Goal: Task Accomplishment & Management: Use online tool/utility

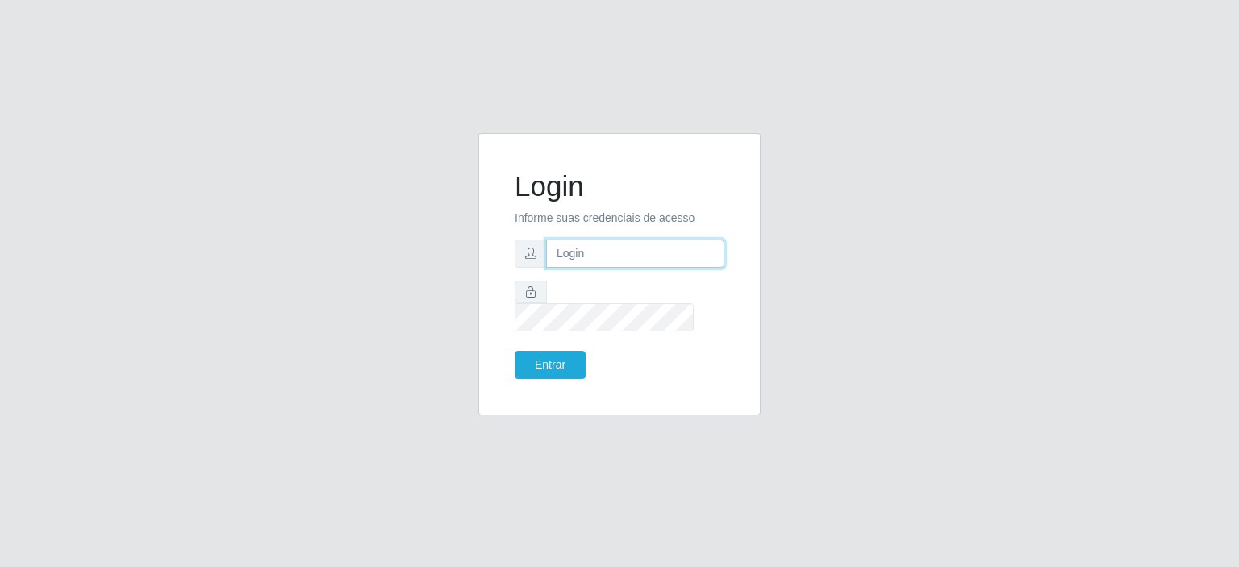
click at [571, 262] on input "text" at bounding box center [635, 253] width 178 height 28
type input "[EMAIL_ADDRESS][DOMAIN_NAME]"
click at [514, 351] on button "Entrar" at bounding box center [549, 365] width 71 height 28
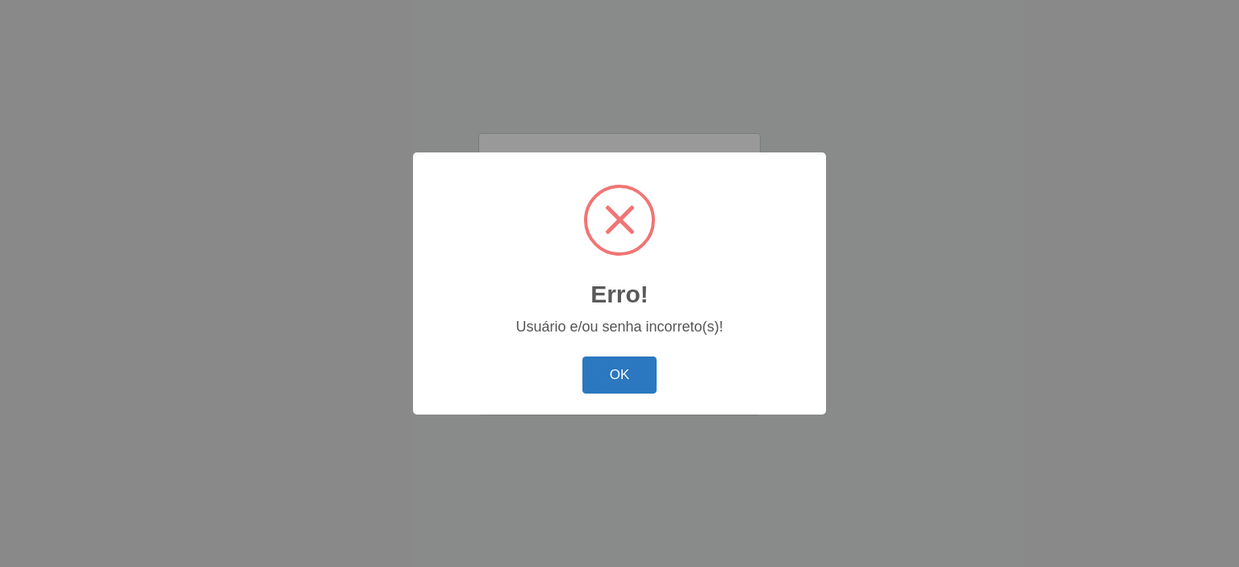
click at [614, 385] on button "OK" at bounding box center [619, 375] width 75 height 38
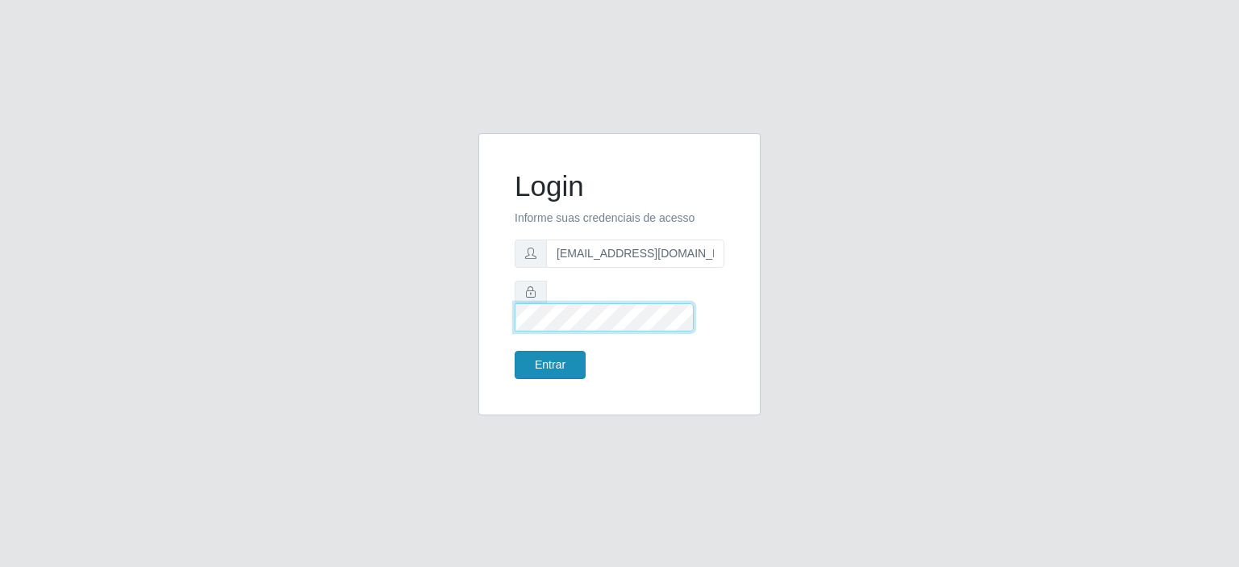
click at [542, 345] on form "Login Informe suas credenciais de acesso [EMAIL_ADDRESS][DOMAIN_NAME] Entrar" at bounding box center [619, 274] width 210 height 210
click at [514, 351] on button "Entrar" at bounding box center [549, 365] width 71 height 28
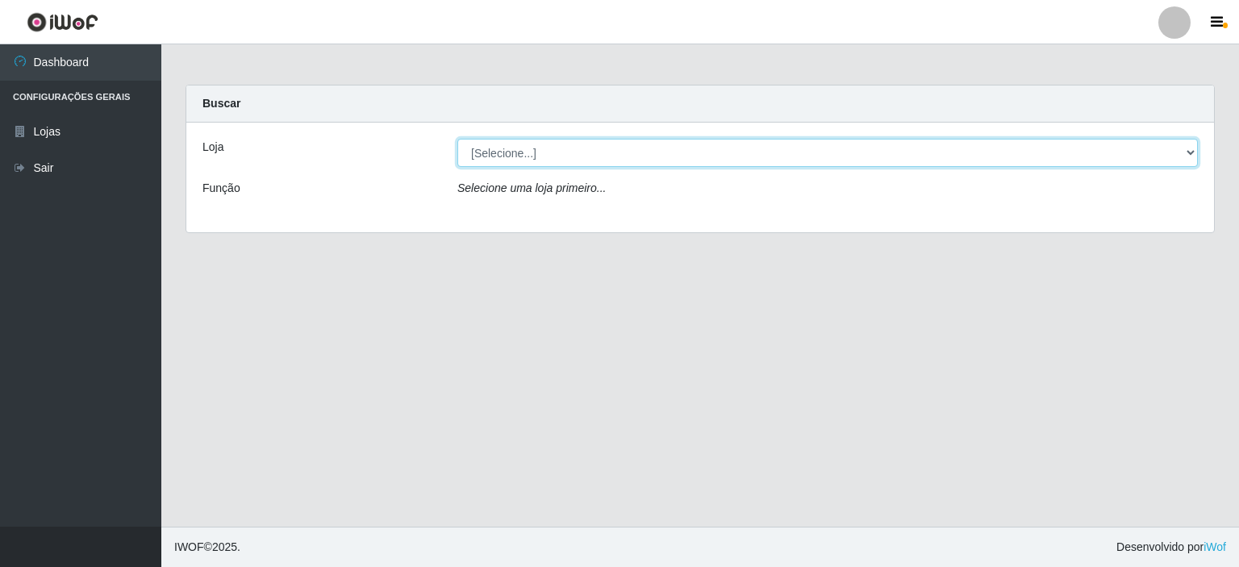
click at [505, 145] on select "[Selecione...] Corte Fácil - Unidade Planalto" at bounding box center [827, 153] width 740 height 28
select select "202"
click at [457, 139] on select "[Selecione...] Corte Fácil - Unidade Planalto" at bounding box center [827, 153] width 740 height 28
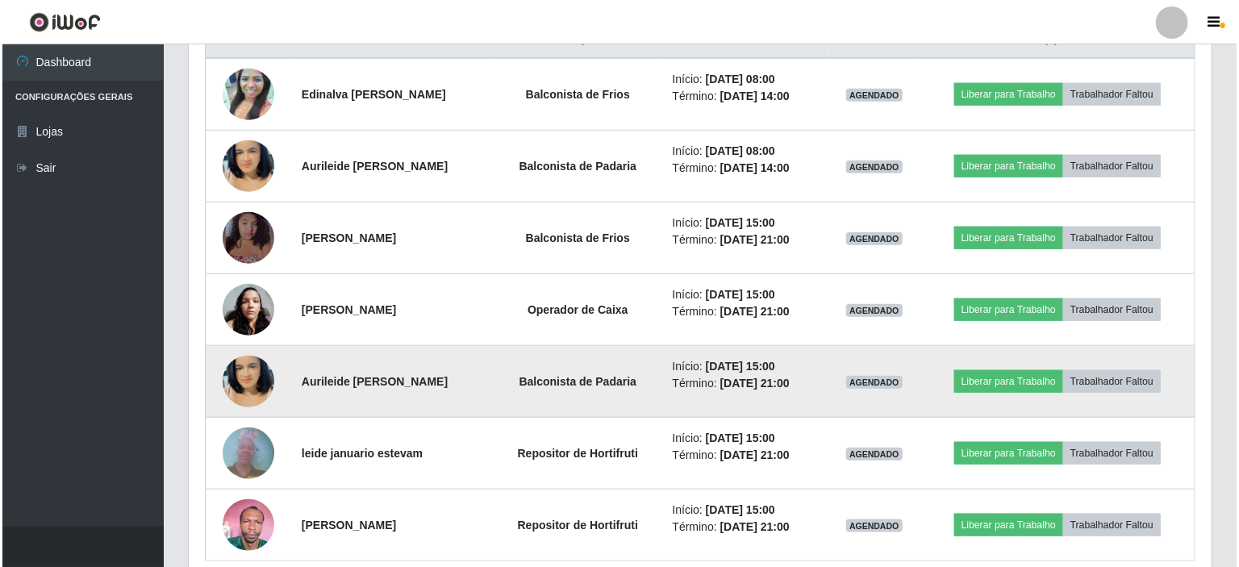
scroll to position [715, 0]
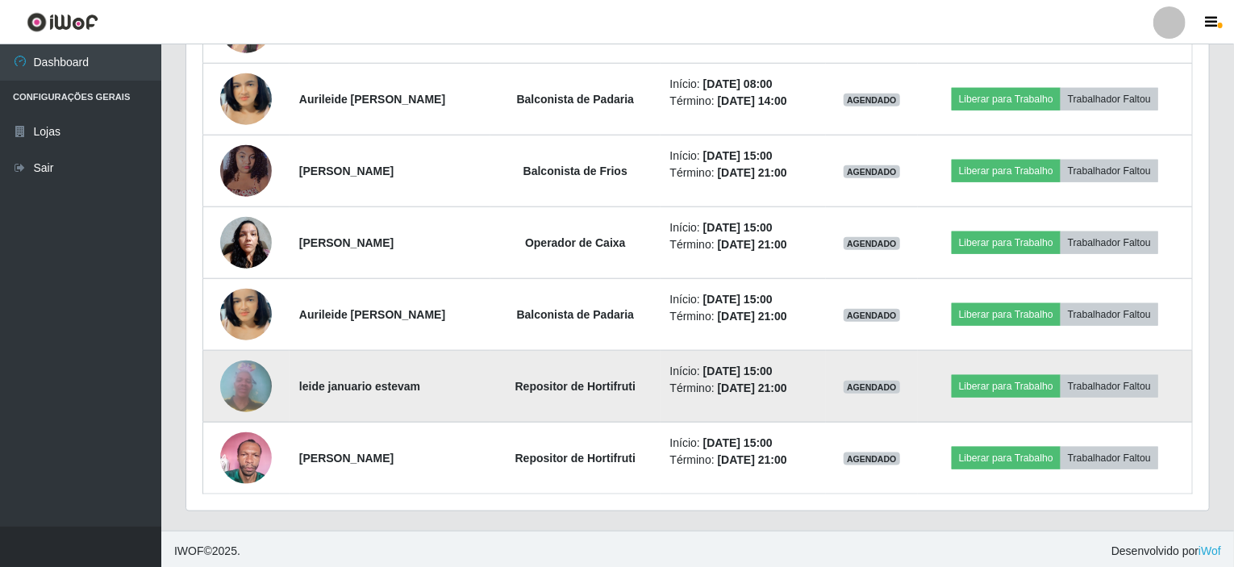
click at [242, 385] on img at bounding box center [246, 386] width 52 height 69
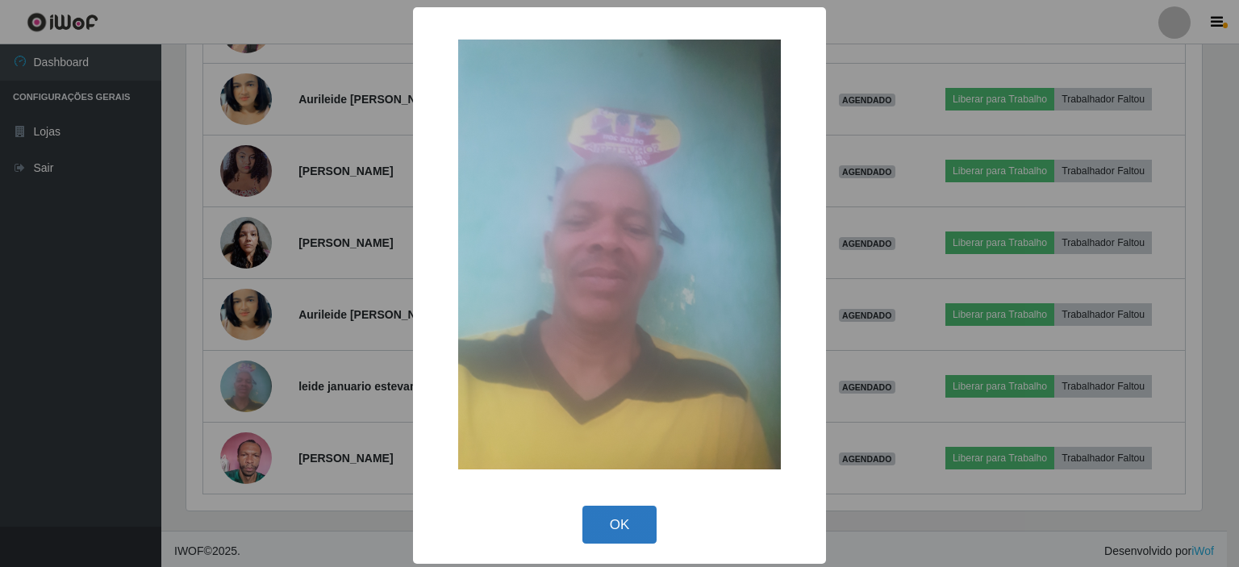
click at [602, 531] on button "OK" at bounding box center [619, 525] width 75 height 38
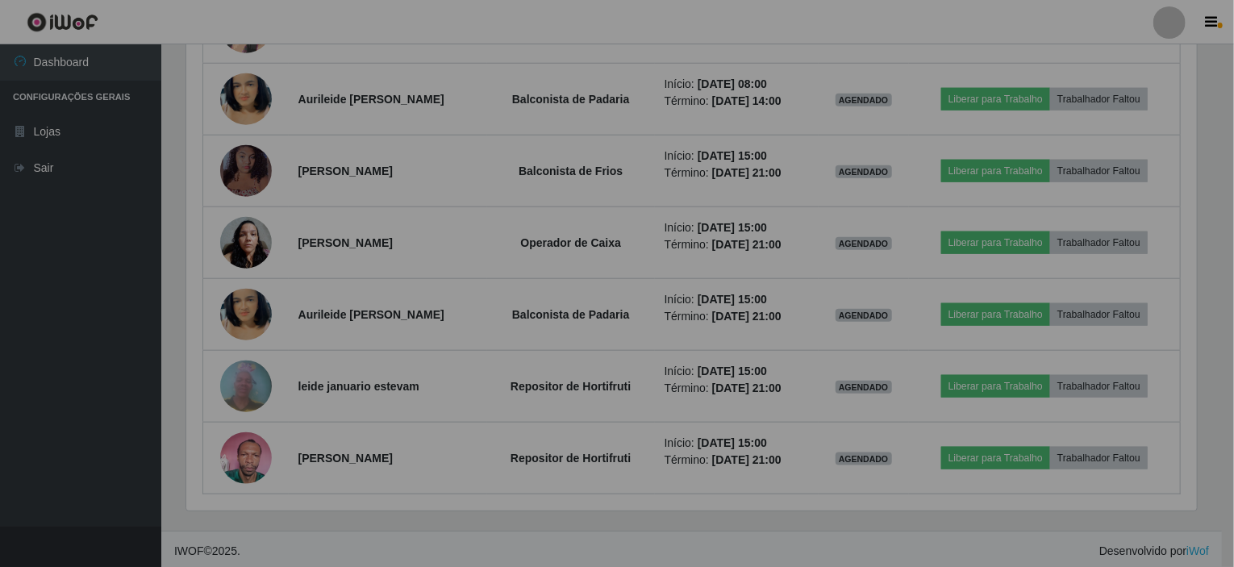
scroll to position [335, 1022]
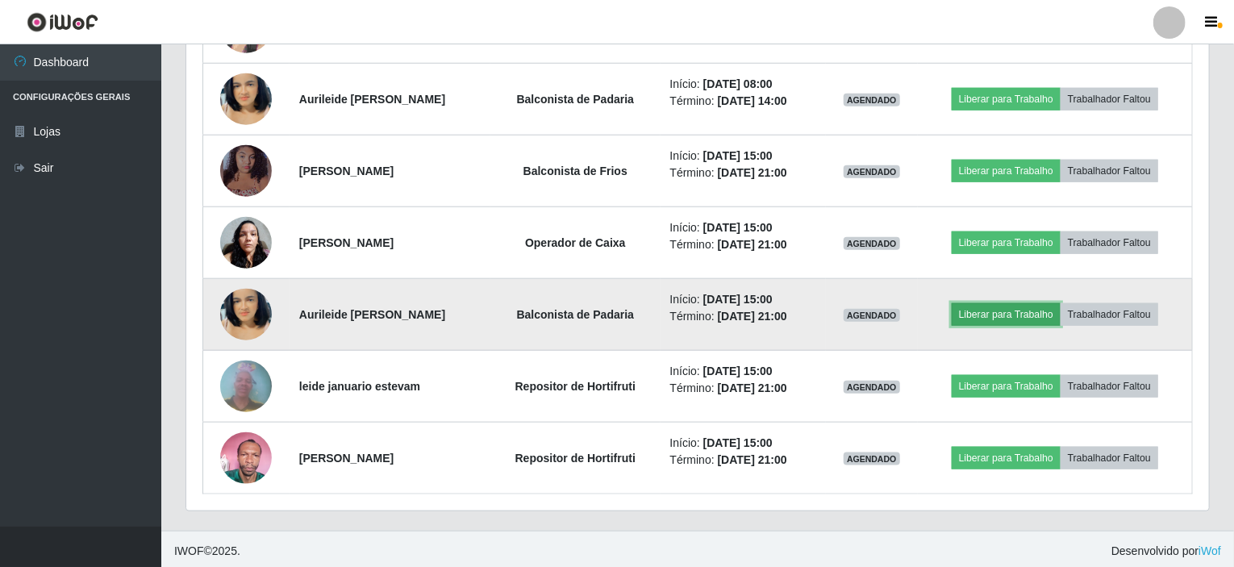
click at [1019, 308] on button "Liberar para Trabalho" at bounding box center [1005, 314] width 109 height 23
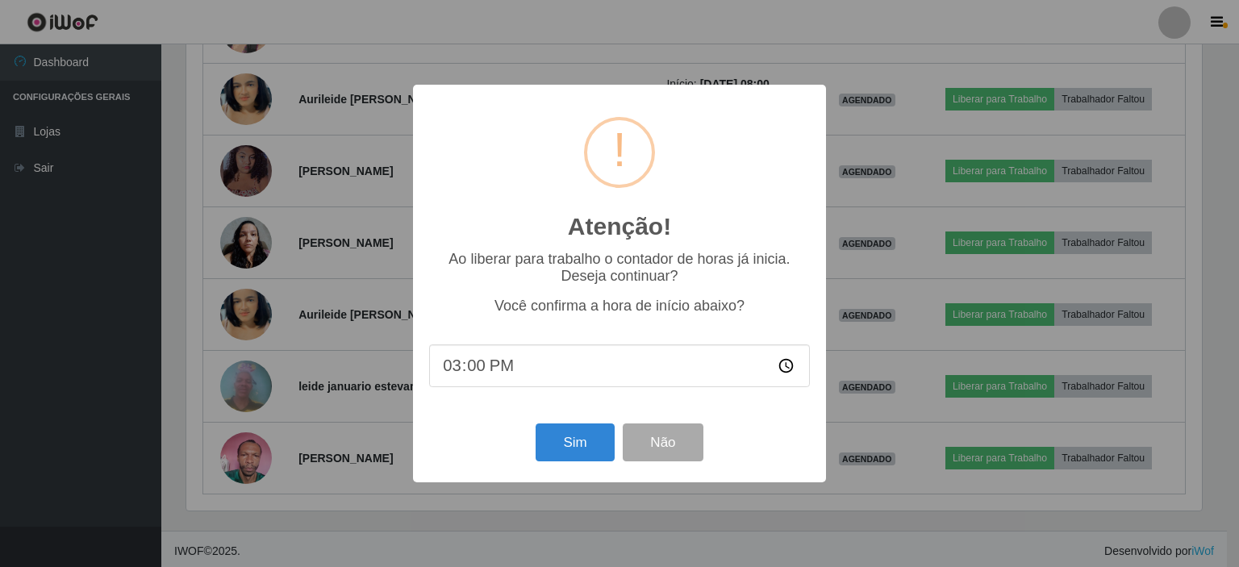
click at [899, 35] on div "Atenção! × Ao liberar para trabalho o contador de horas já inicia. Deseja conti…" at bounding box center [619, 283] width 1239 height 567
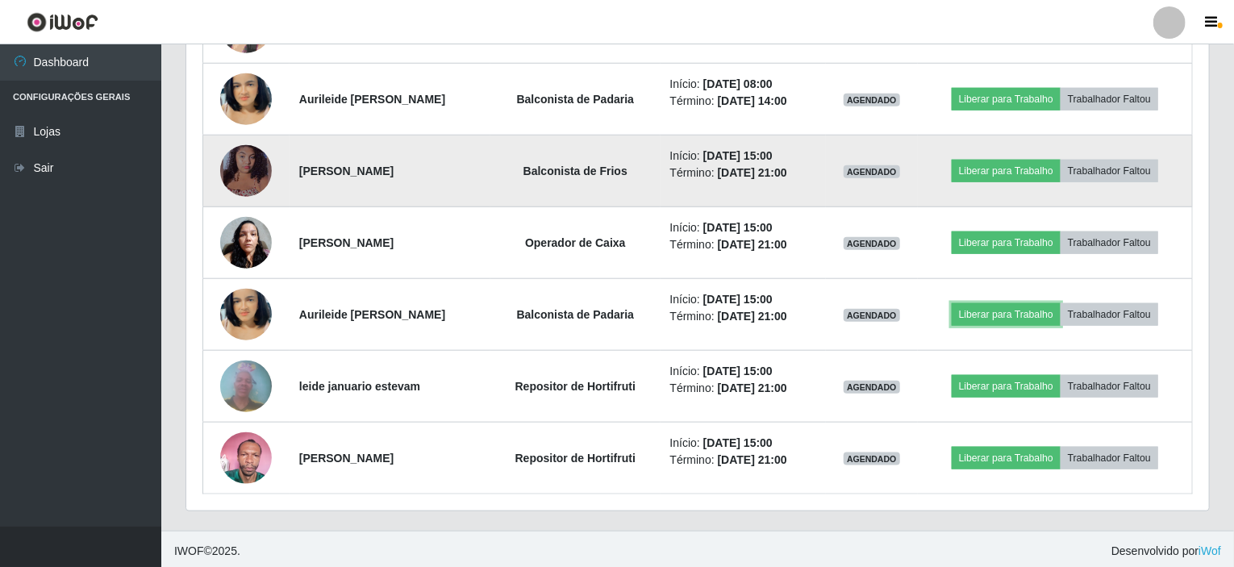
scroll to position [635, 0]
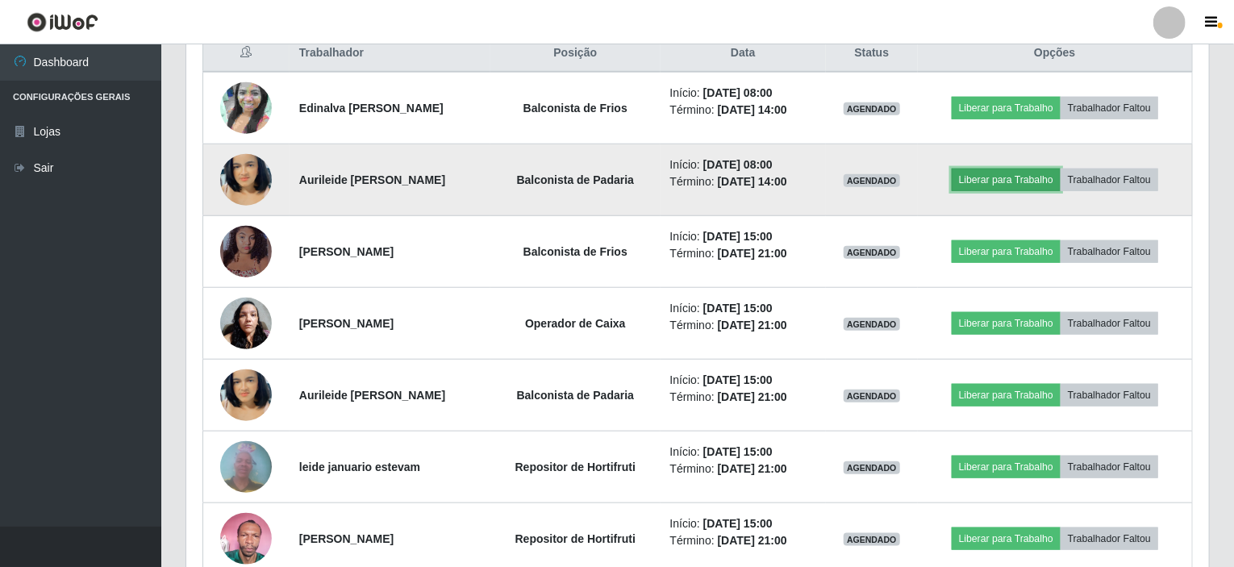
click at [1010, 177] on button "Liberar para Trabalho" at bounding box center [1005, 180] width 109 height 23
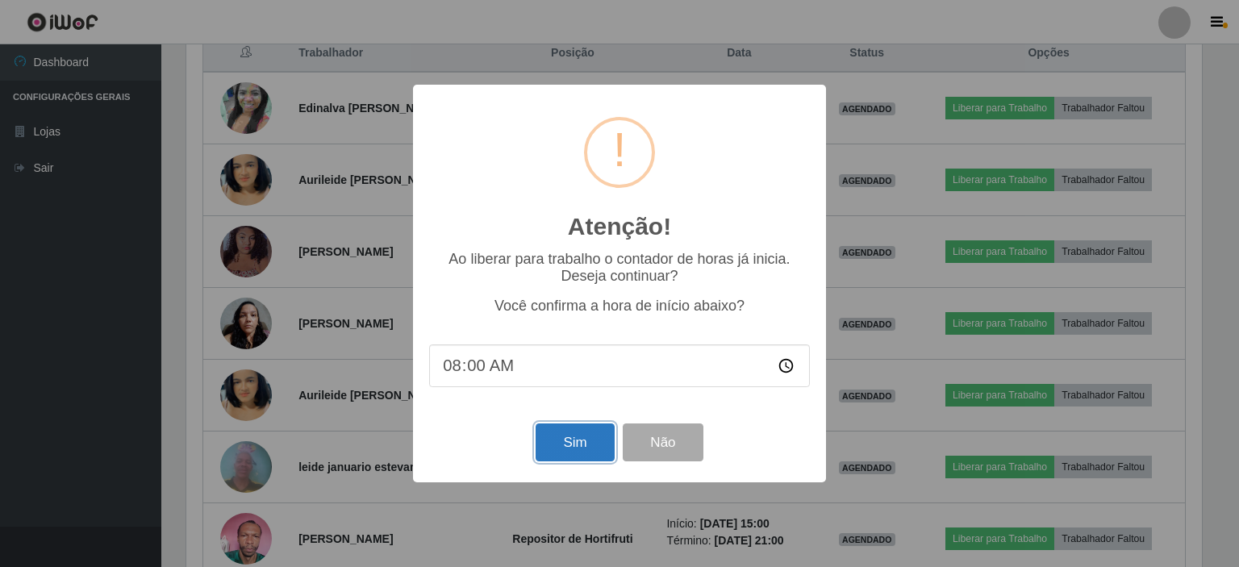
click at [558, 438] on button "Sim" at bounding box center [574, 442] width 78 height 38
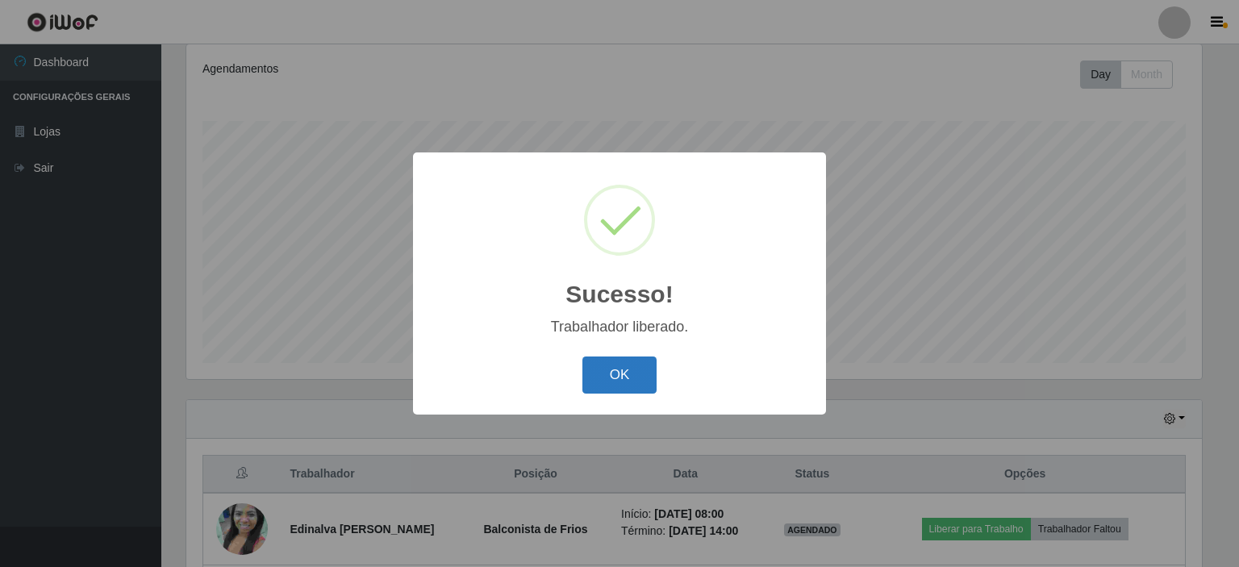
click at [602, 377] on button "OK" at bounding box center [619, 375] width 75 height 38
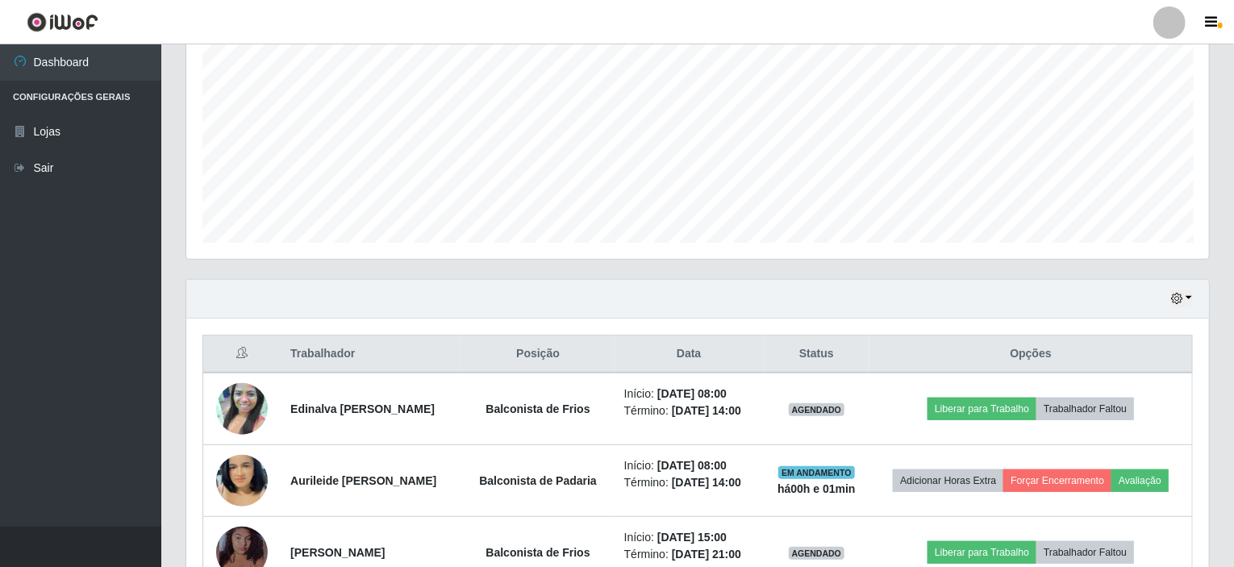
scroll to position [375, 0]
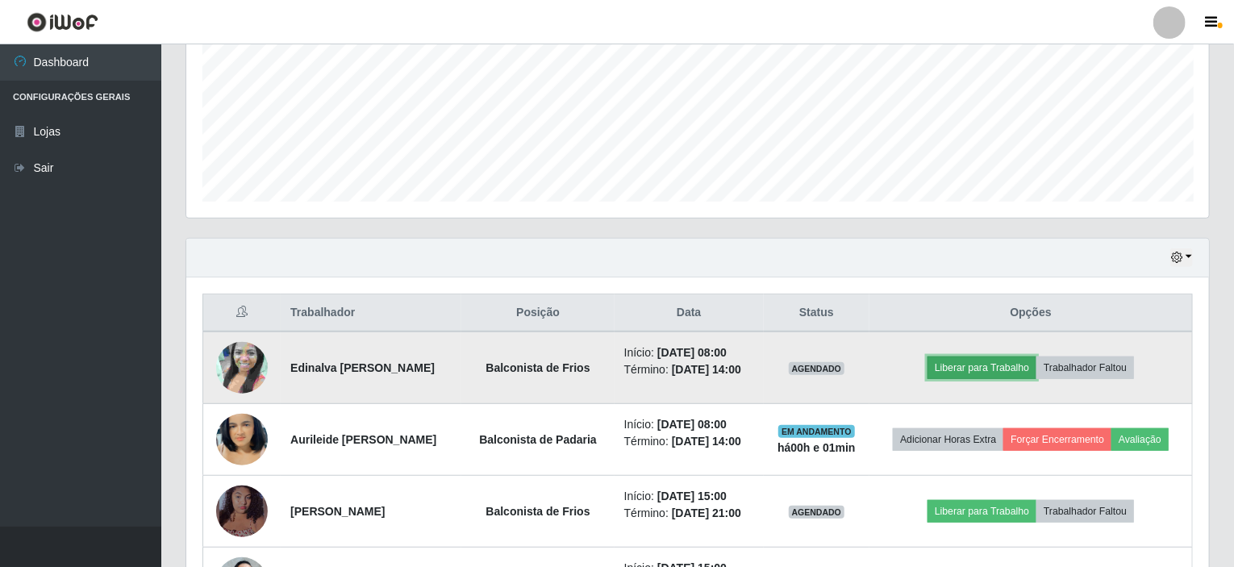
click at [1019, 371] on button "Liberar para Trabalho" at bounding box center [981, 367] width 109 height 23
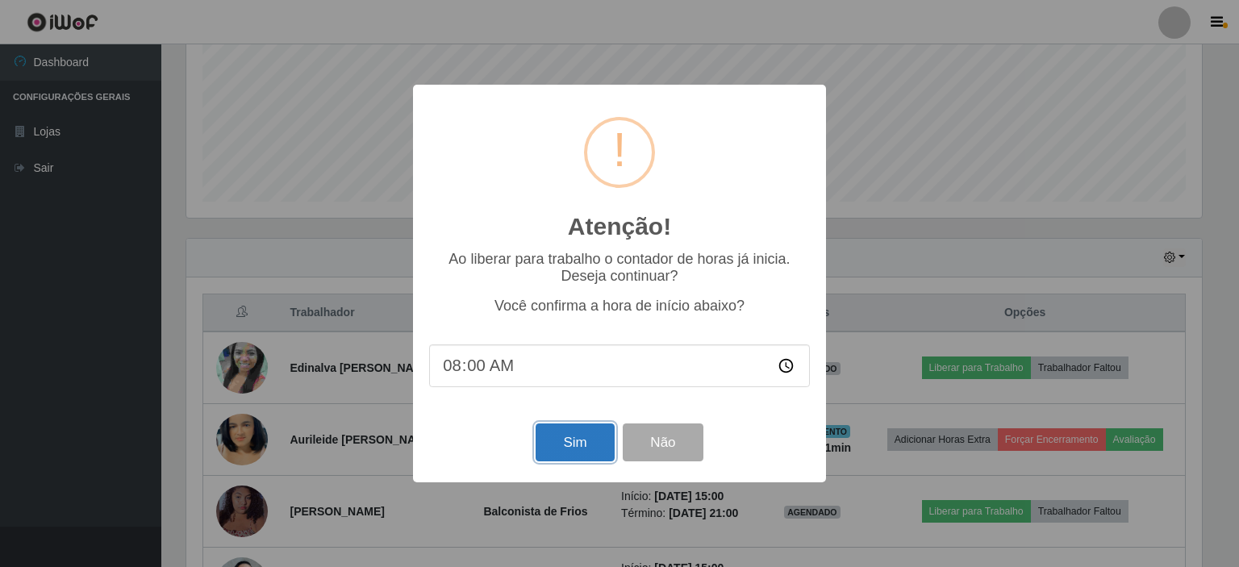
click at [578, 444] on button "Sim" at bounding box center [574, 442] width 78 height 38
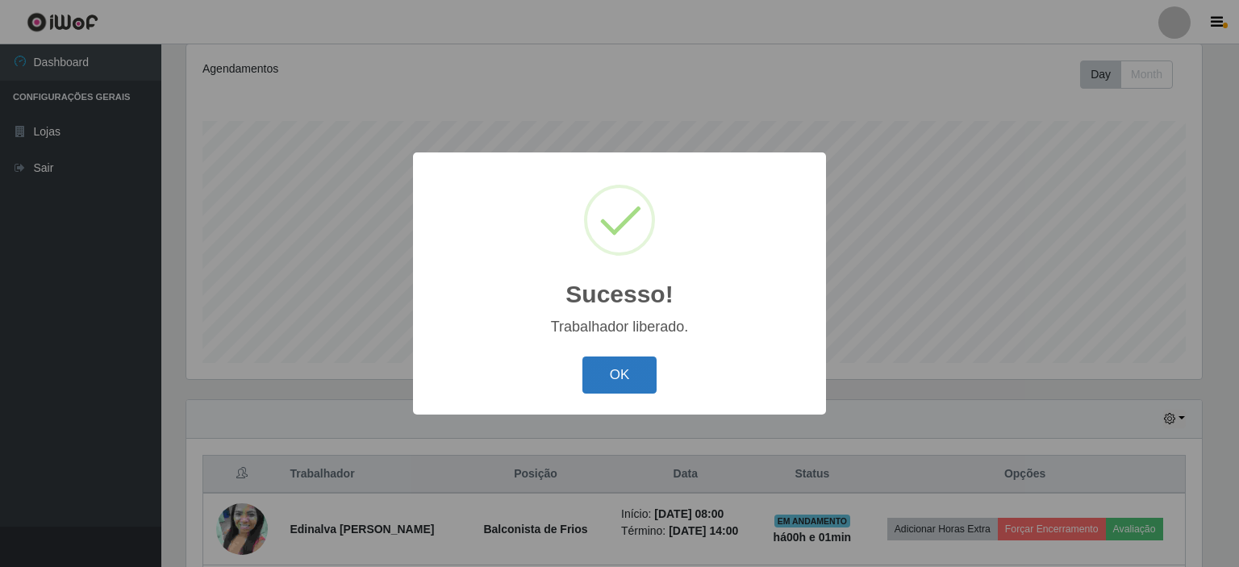
click at [628, 368] on button "OK" at bounding box center [619, 375] width 75 height 38
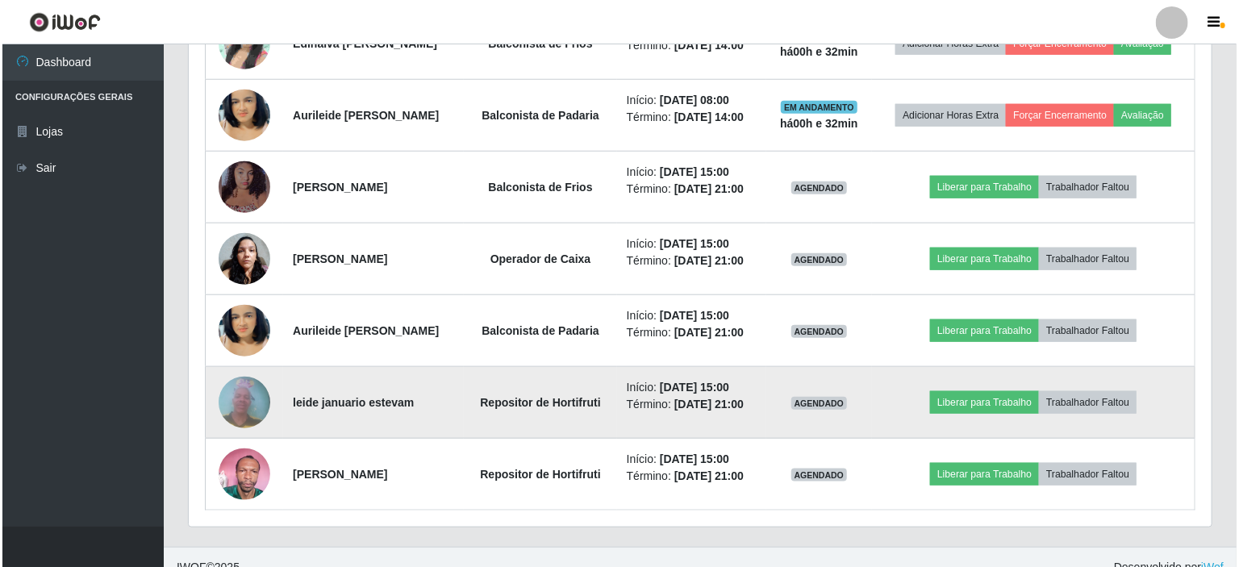
scroll to position [715, 0]
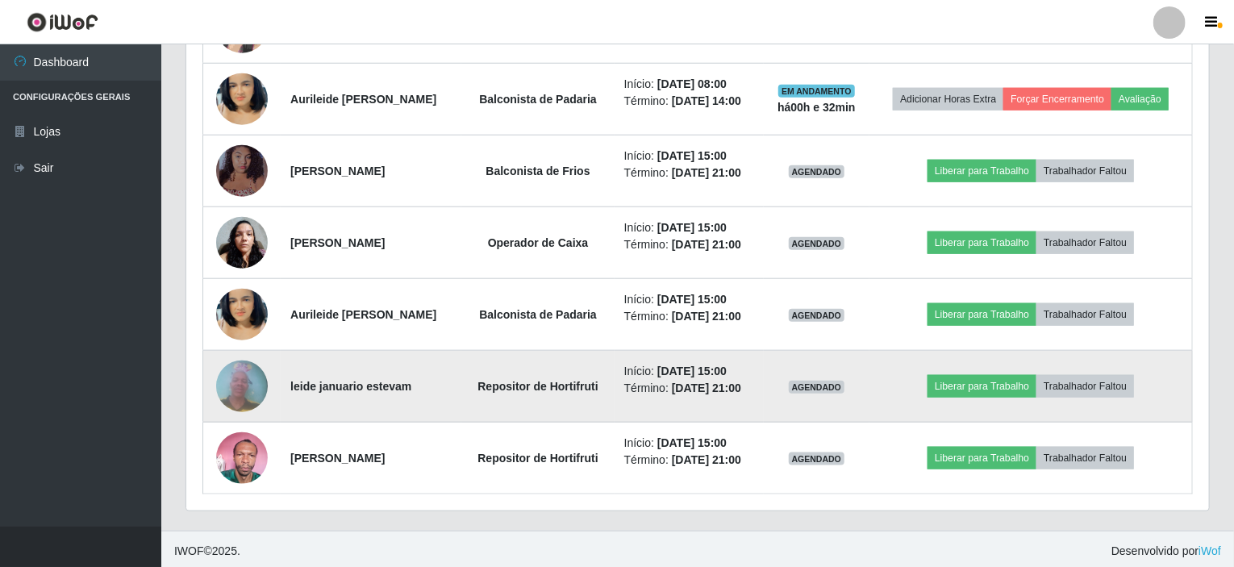
click at [240, 375] on img at bounding box center [242, 386] width 52 height 69
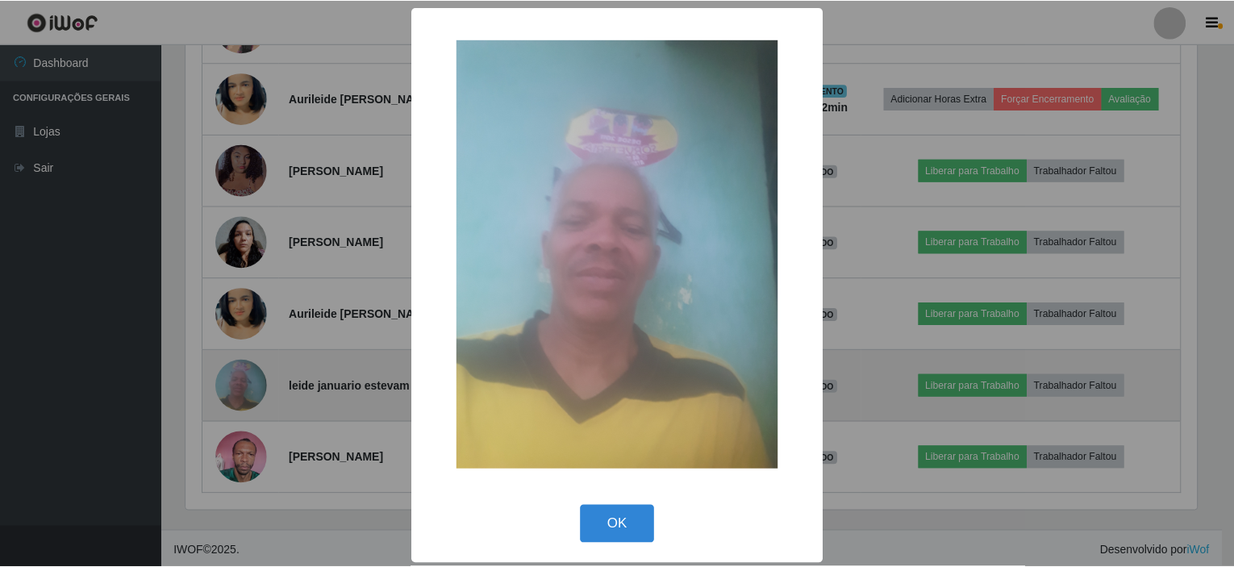
scroll to position [335, 1016]
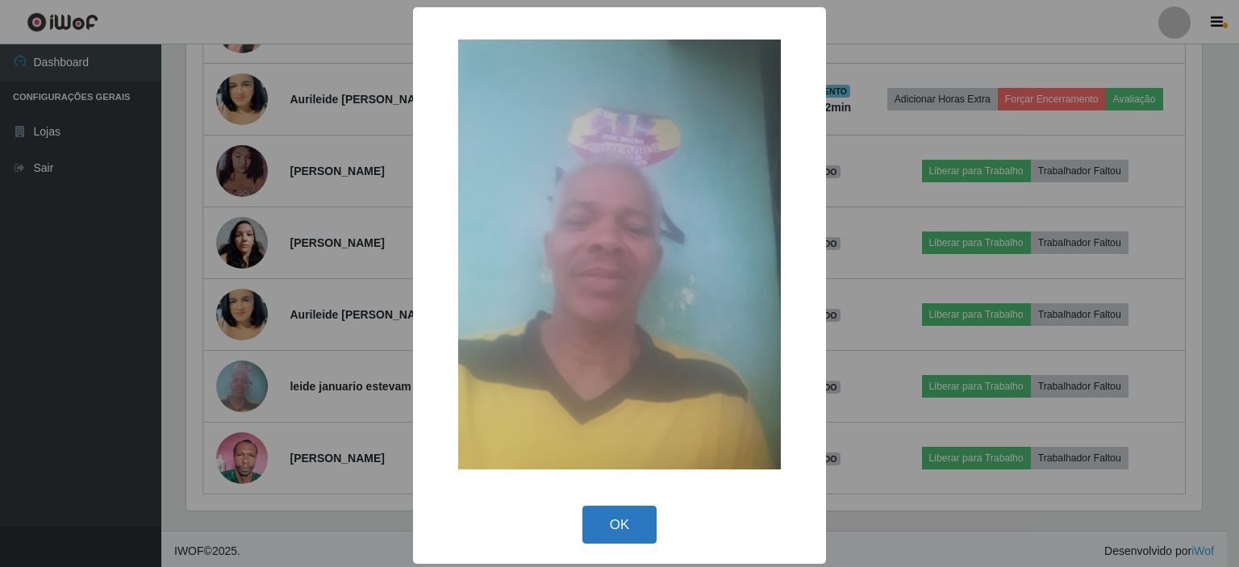
click at [634, 531] on button "OK" at bounding box center [619, 525] width 75 height 38
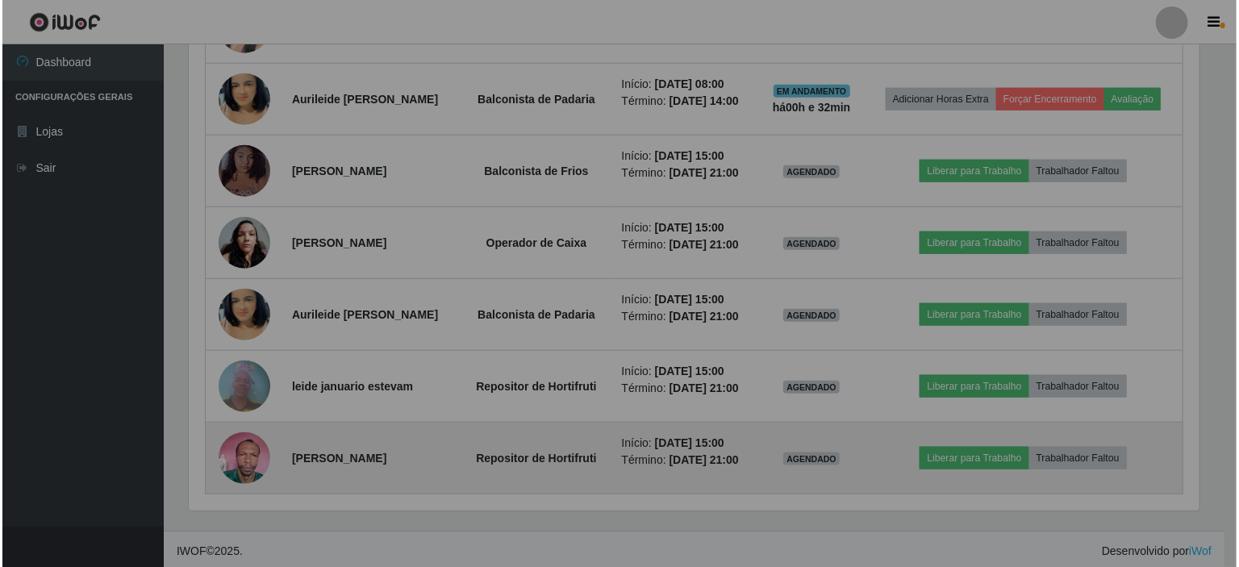
scroll to position [335, 1022]
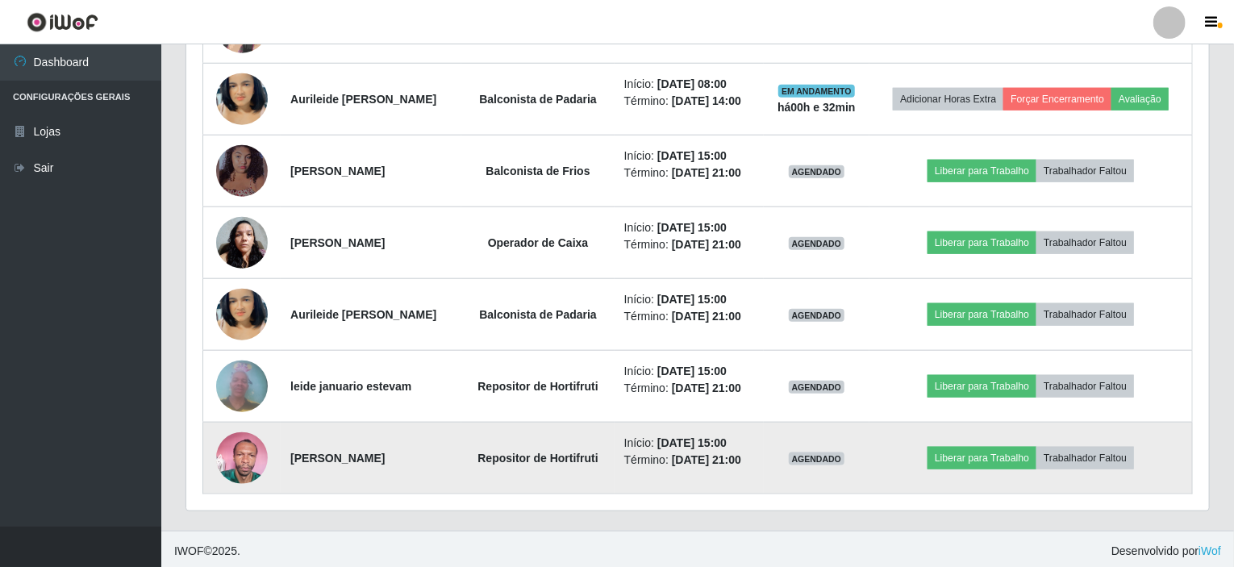
click at [240, 454] on img at bounding box center [242, 457] width 52 height 69
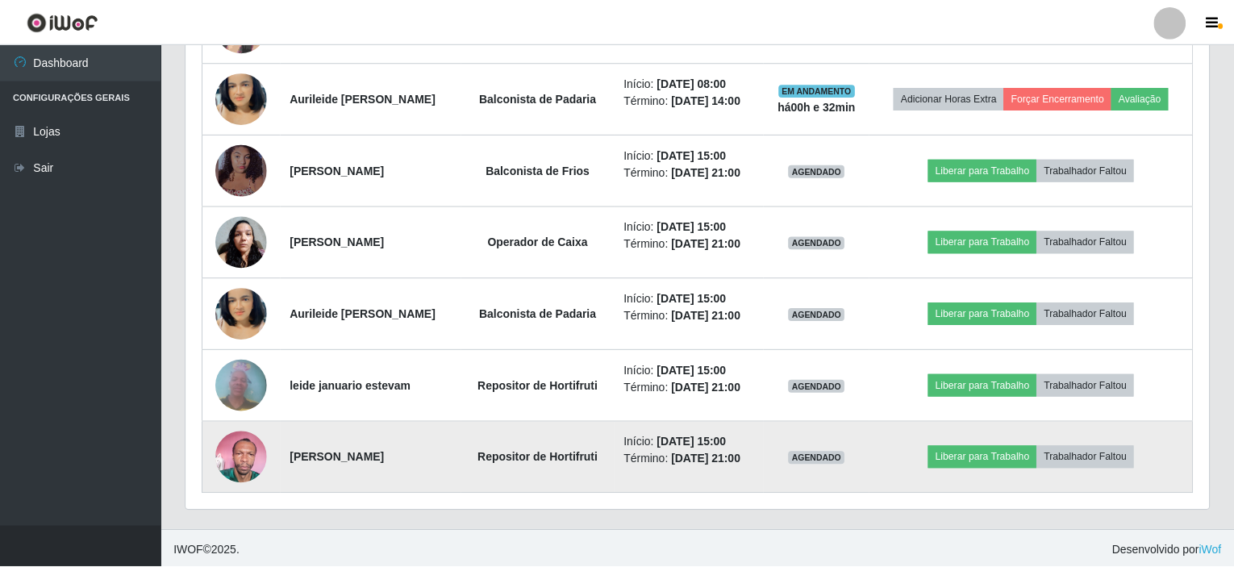
scroll to position [335, 1016]
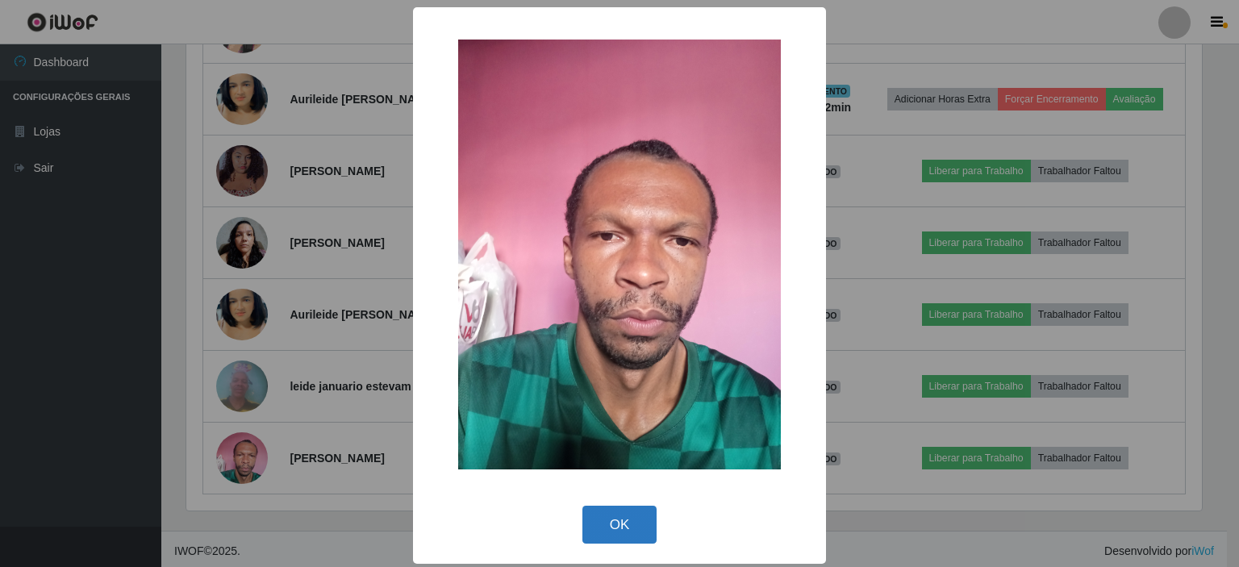
click at [613, 515] on button "OK" at bounding box center [619, 525] width 75 height 38
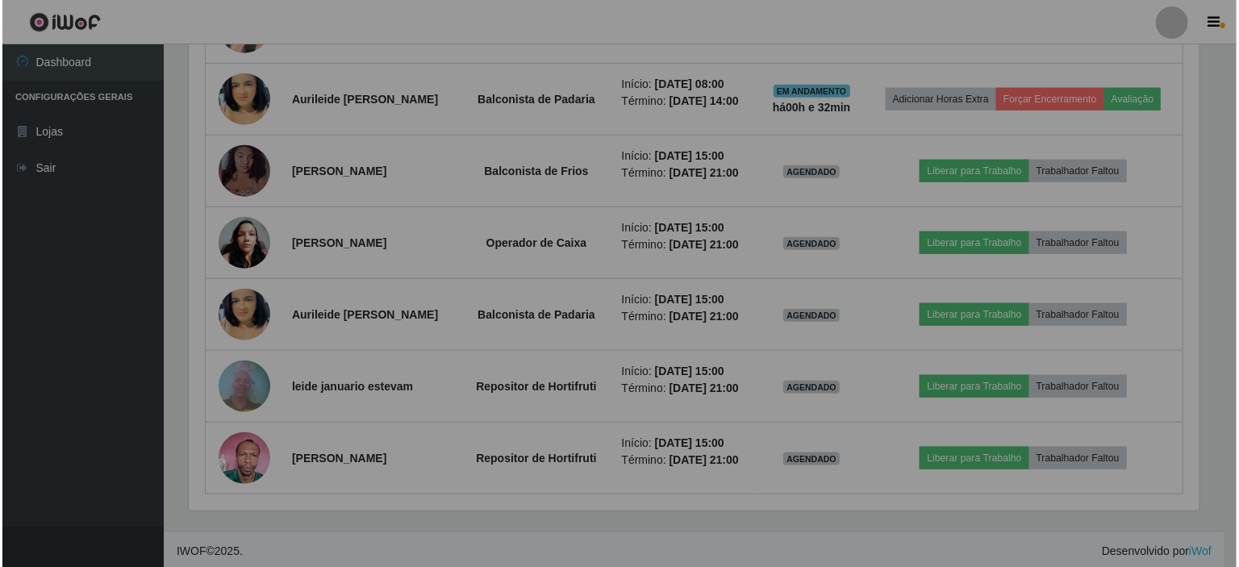
scroll to position [335, 1022]
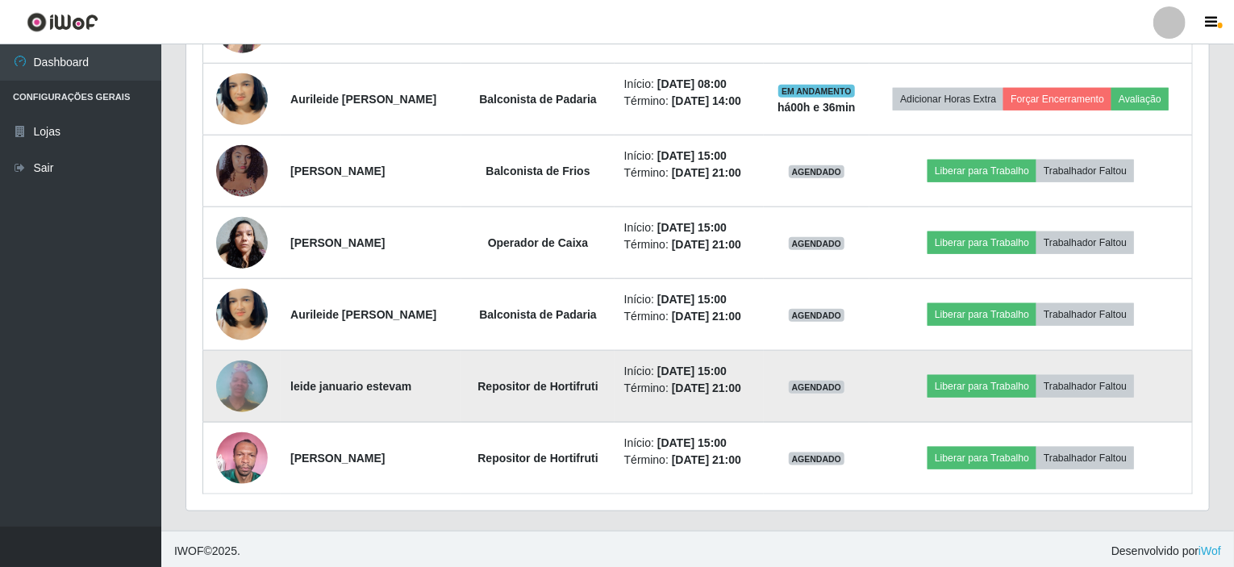
click at [256, 387] on img at bounding box center [242, 386] width 52 height 69
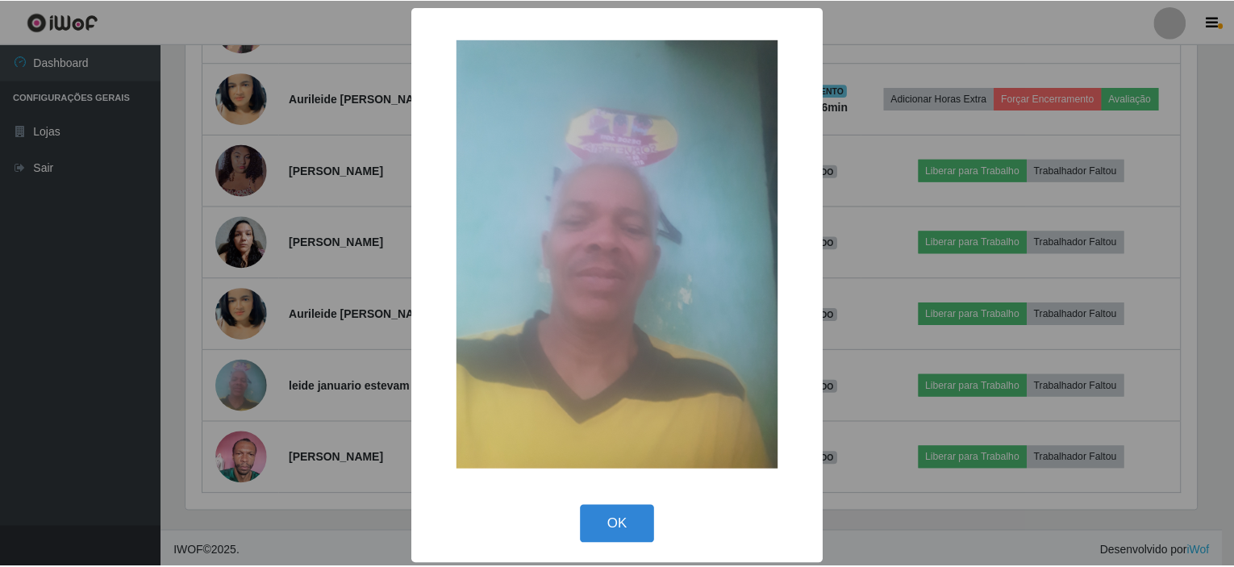
scroll to position [335, 1016]
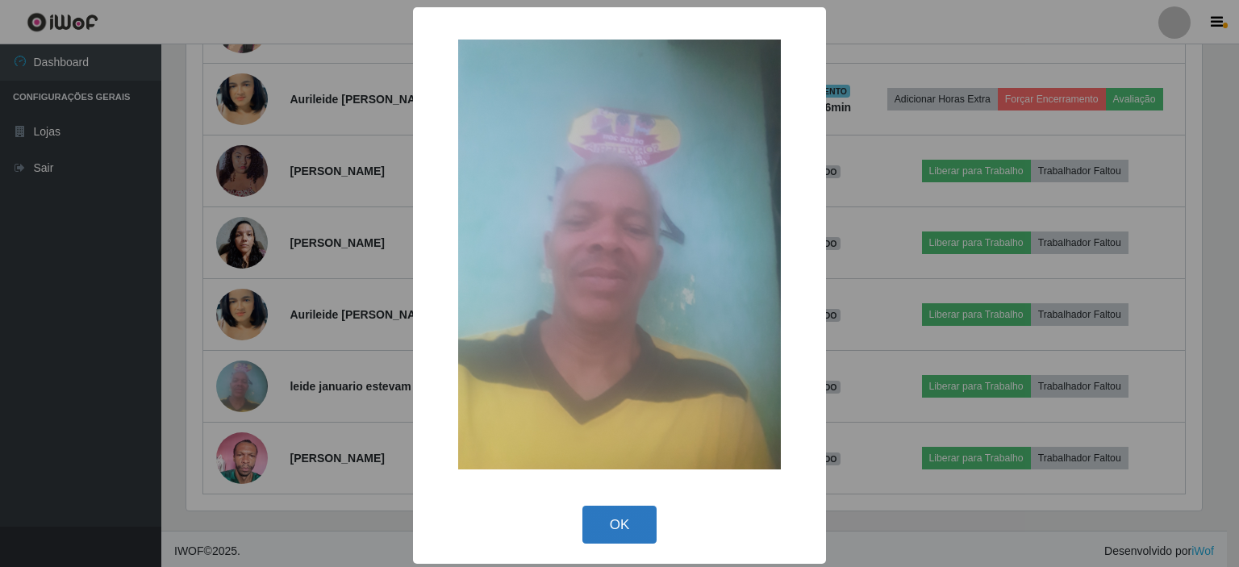
click at [596, 536] on button "OK" at bounding box center [619, 525] width 75 height 38
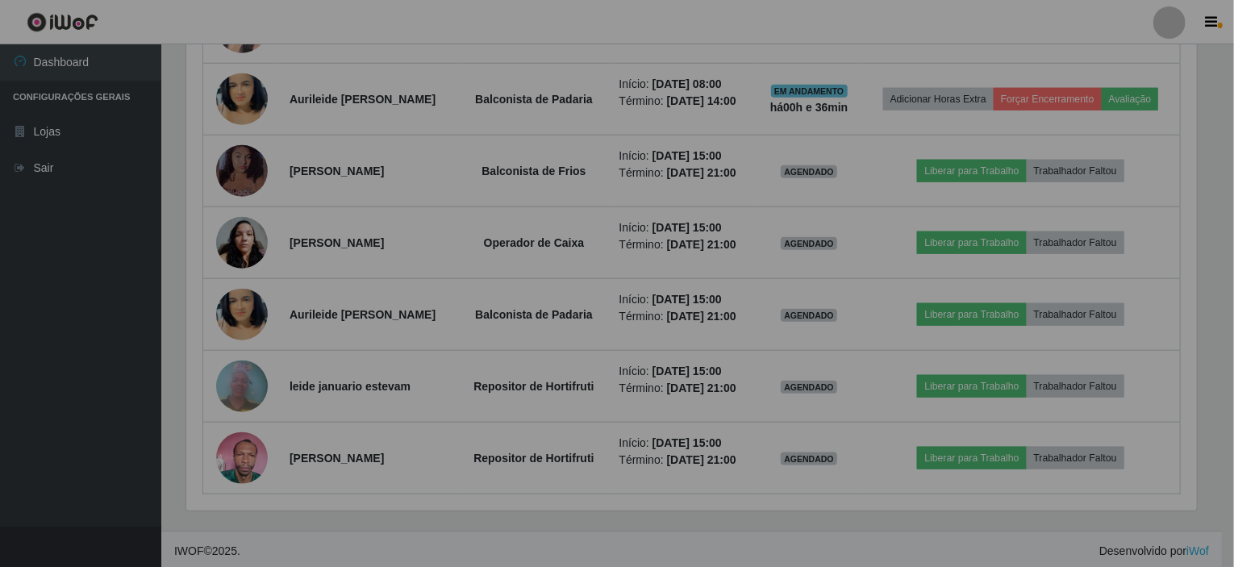
scroll to position [335, 1022]
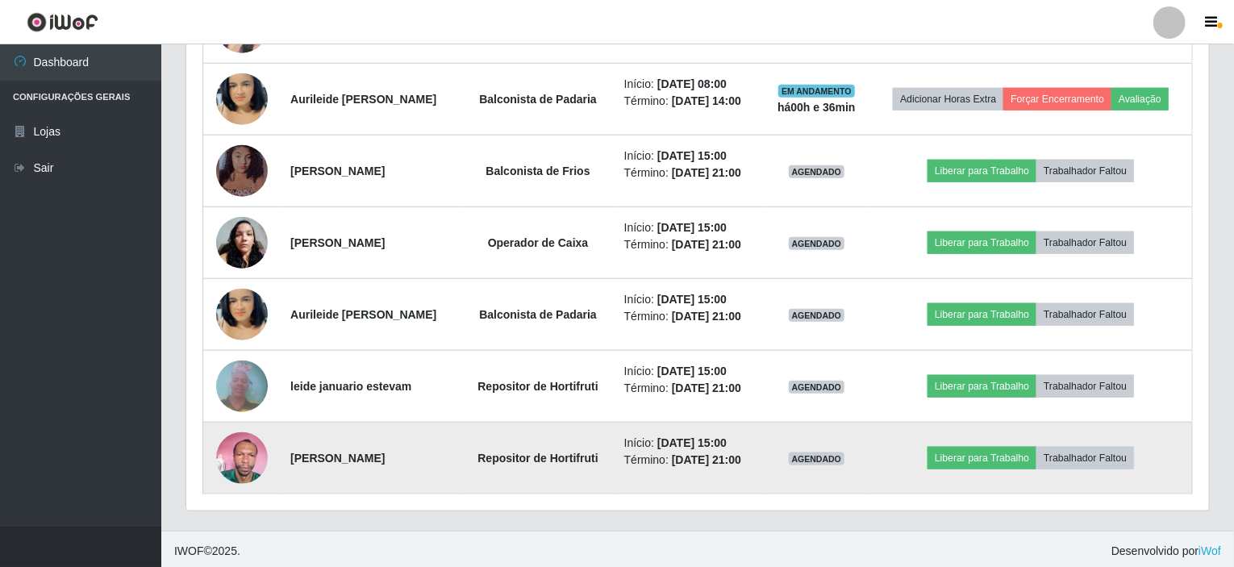
click at [239, 443] on img at bounding box center [242, 457] width 52 height 69
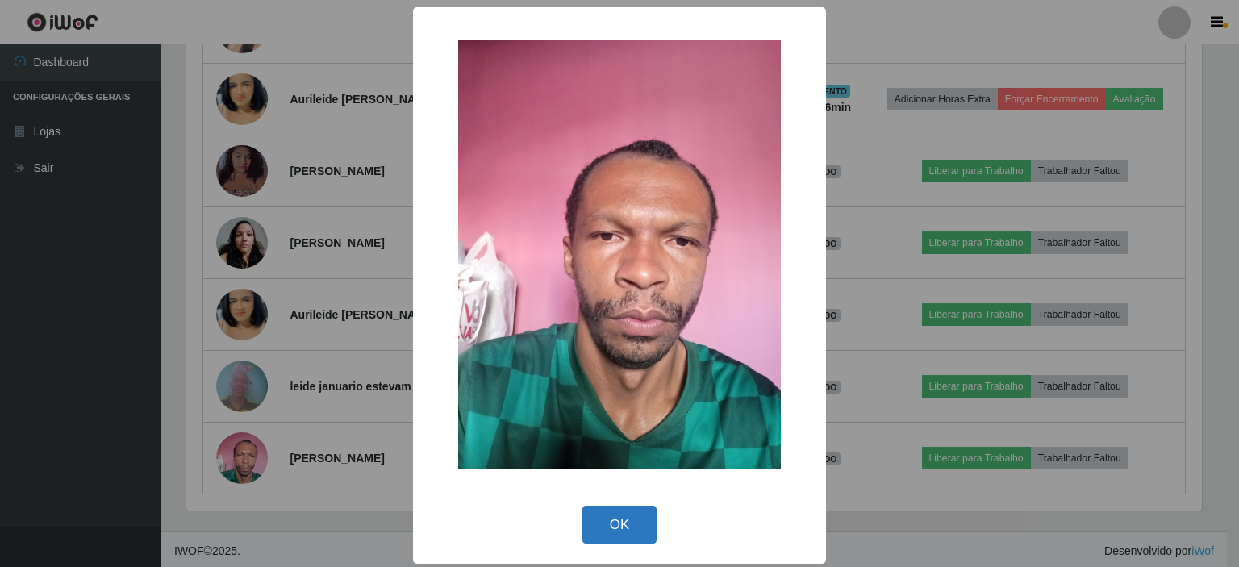
click at [606, 531] on button "OK" at bounding box center [619, 525] width 75 height 38
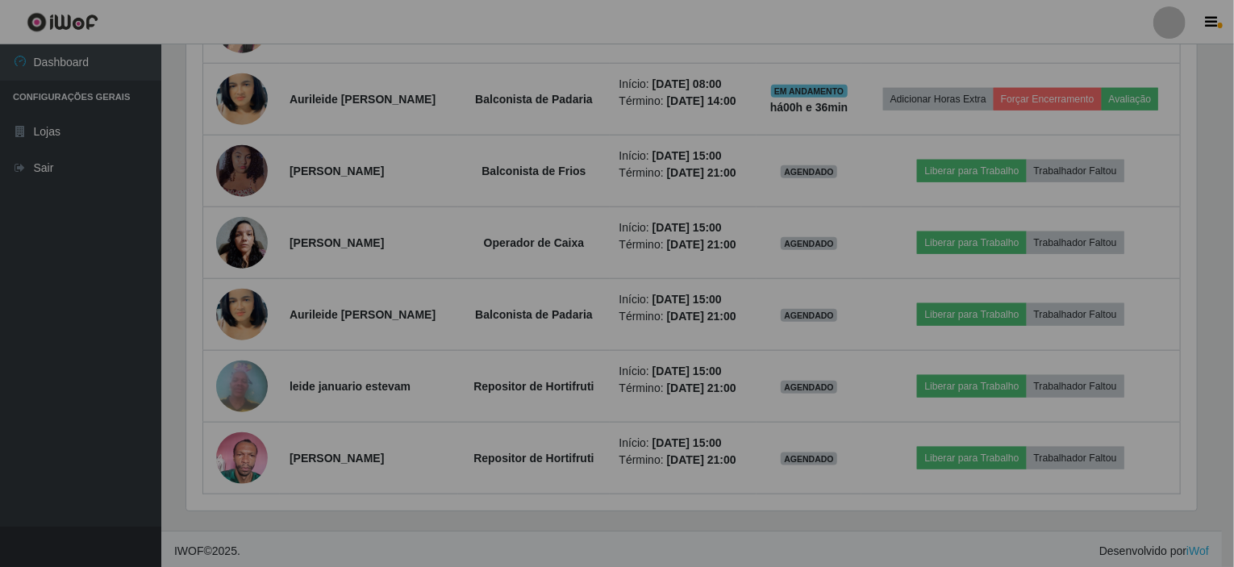
scroll to position [335, 1022]
